Goal: Task Accomplishment & Management: Manage account settings

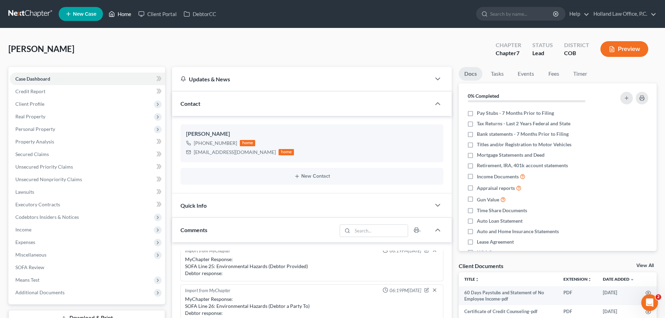
click at [119, 14] on link "Home" at bounding box center [120, 14] width 30 height 13
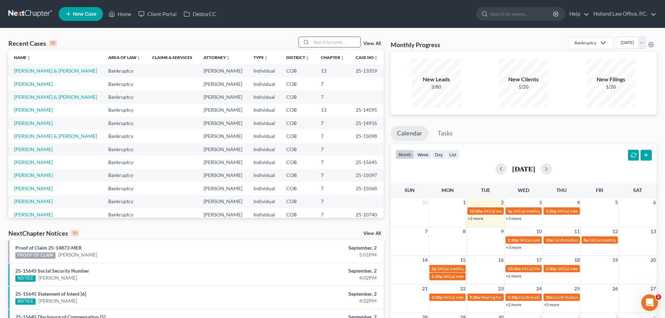
click at [337, 40] on input "search" at bounding box center [335, 42] width 49 height 10
click at [34, 109] on link "[PERSON_NAME]" at bounding box center [33, 110] width 39 height 6
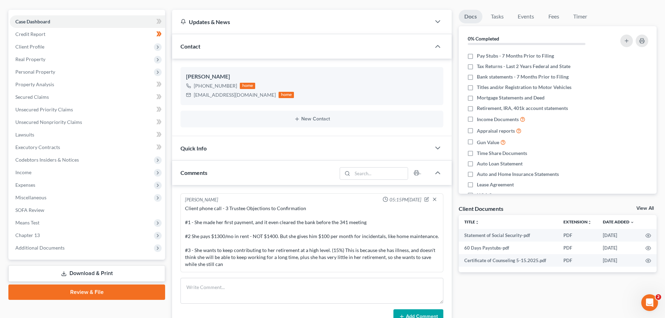
scroll to position [70, 0]
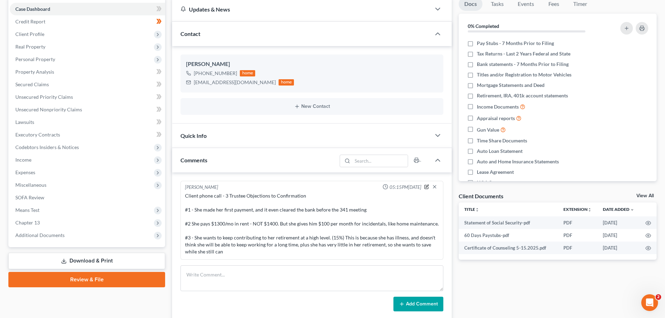
click at [426, 188] on icon "button" at bounding box center [426, 186] width 5 height 5
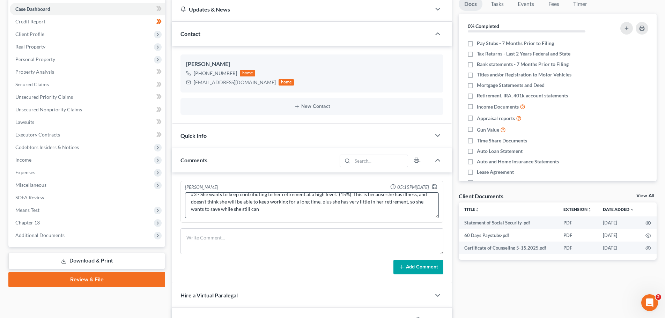
scroll to position [24, 0]
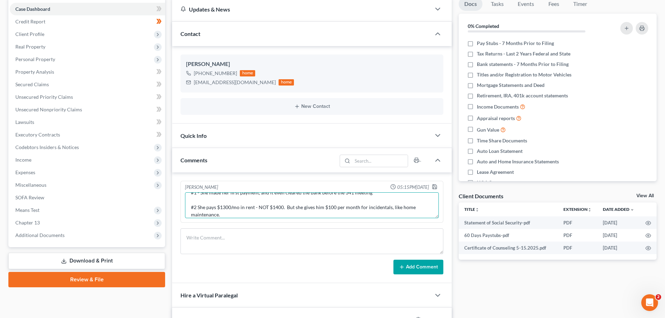
click at [225, 213] on textarea "Client phone call - 3 Trustee Objections to Confirmation #1 - She made her firs…" at bounding box center [312, 205] width 254 height 26
type textarea "Client phone call - 3 Trustee Objections to Confirmation #1 - She made her firs…"
click at [434, 188] on polyline "button" at bounding box center [435, 188] width 2 height 2
